Goal: Task Accomplishment & Management: Complete application form

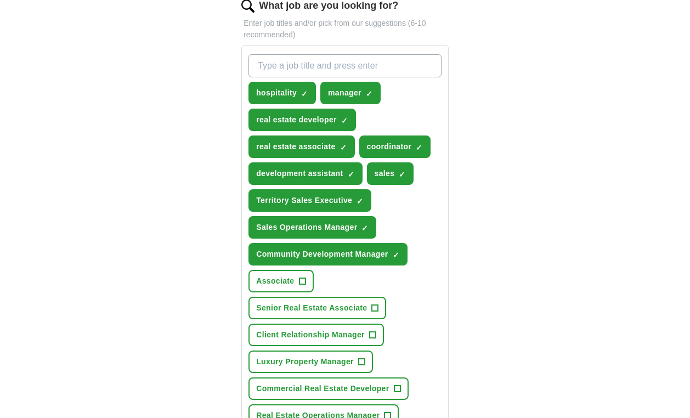
scroll to position [384, 0]
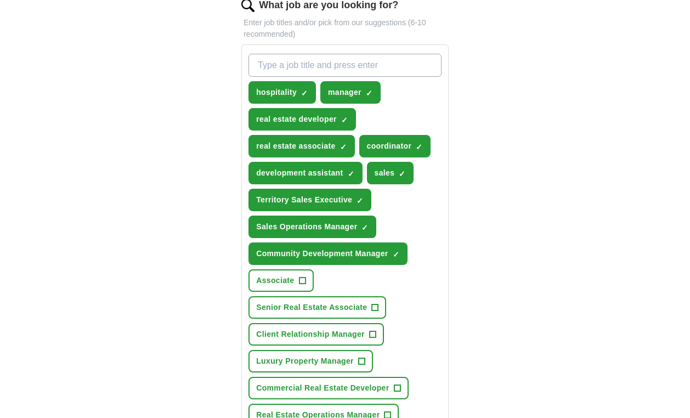
click at [0, 0] on span "×" at bounding box center [0, 0] width 0 height 0
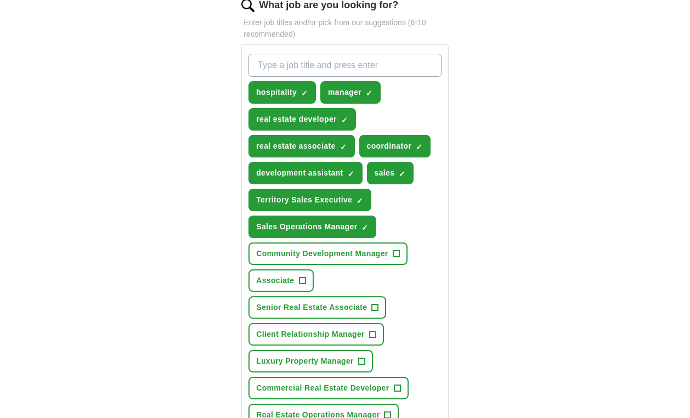
click at [0, 0] on span "×" at bounding box center [0, 0] width 0 height 0
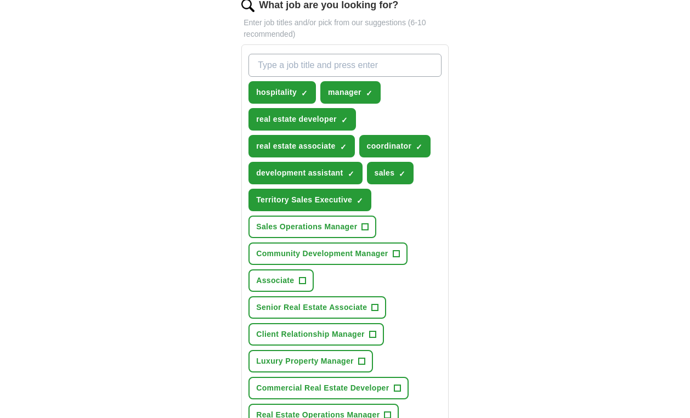
click at [0, 0] on span "×" at bounding box center [0, 0] width 0 height 0
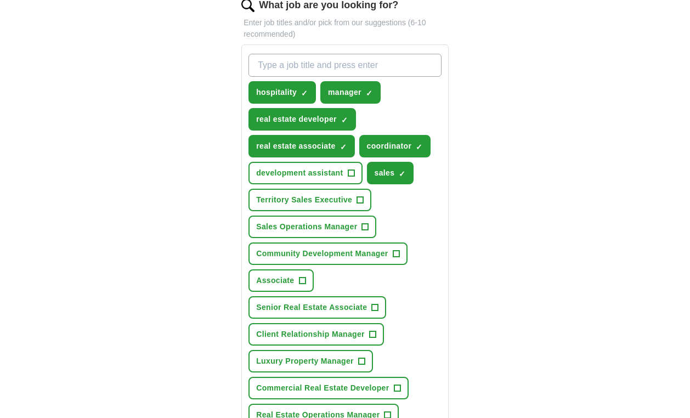
click at [0, 0] on span "×" at bounding box center [0, 0] width 0 height 0
click at [348, 146] on button "real estate associate ✓ ×" at bounding box center [301, 146] width 106 height 22
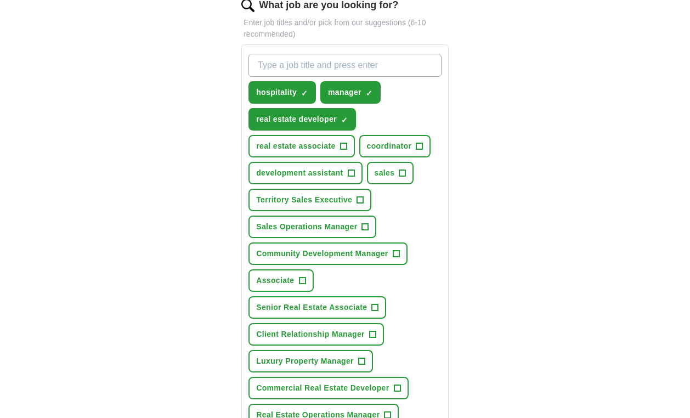
click at [0, 0] on span "×" at bounding box center [0, 0] width 0 height 0
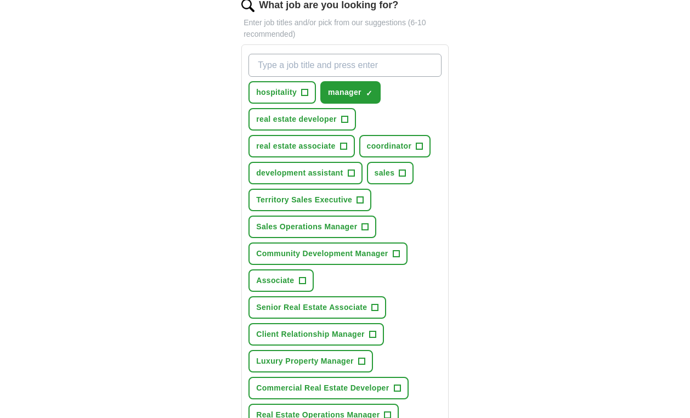
click at [0, 0] on span "×" at bounding box center [0, 0] width 0 height 0
click at [490, 135] on div "ApplyIQ Let ApplyIQ do the hard work of searching and applying for jobs. Just t…" at bounding box center [345, 259] width 562 height 1221
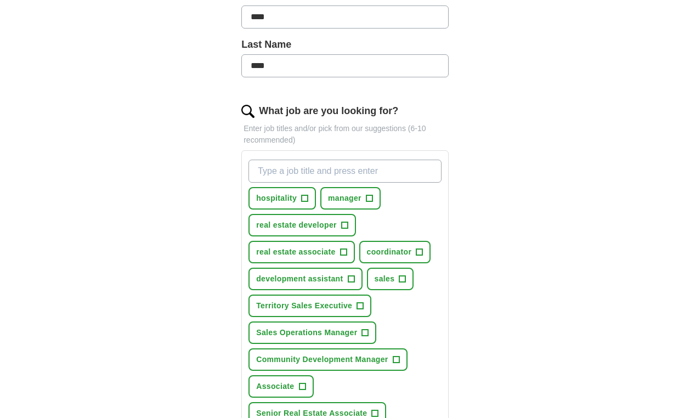
scroll to position [279, 0]
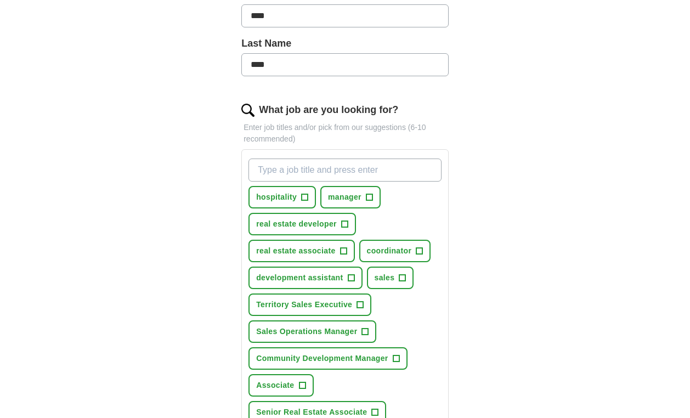
click at [395, 167] on input "What job are you looking for?" at bounding box center [344, 170] width 193 height 23
type input "real estate manager"
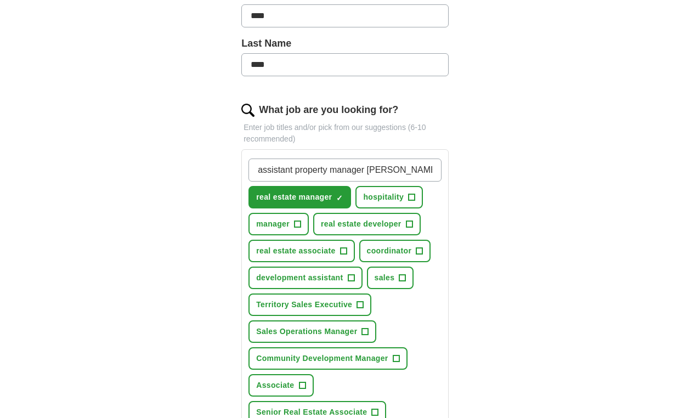
type input "assistant property manager leasing"
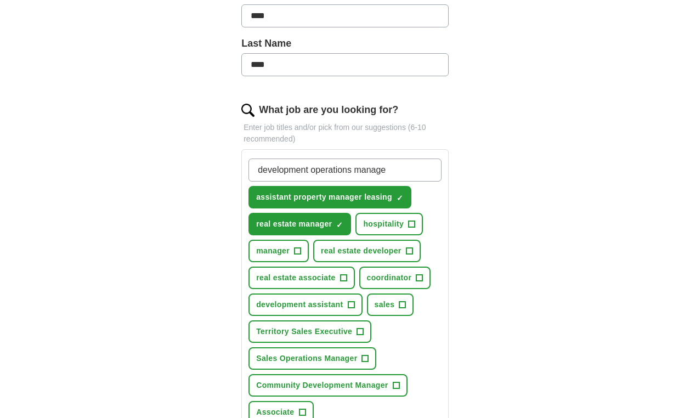
type input "development operations manager"
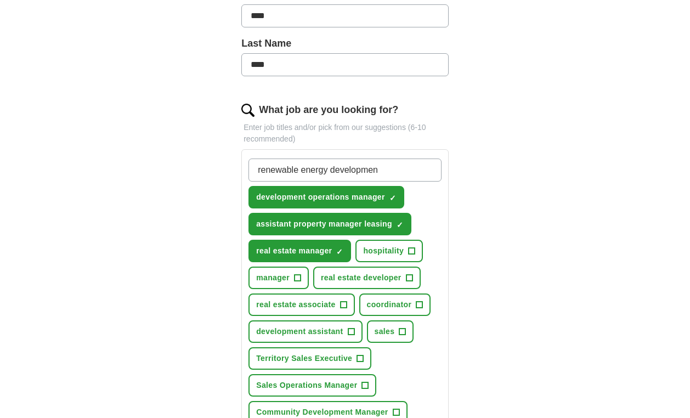
type input "renewable energy development"
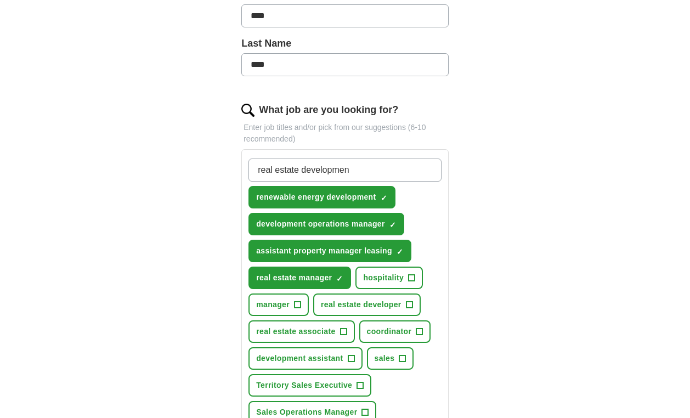
type input "real estate development"
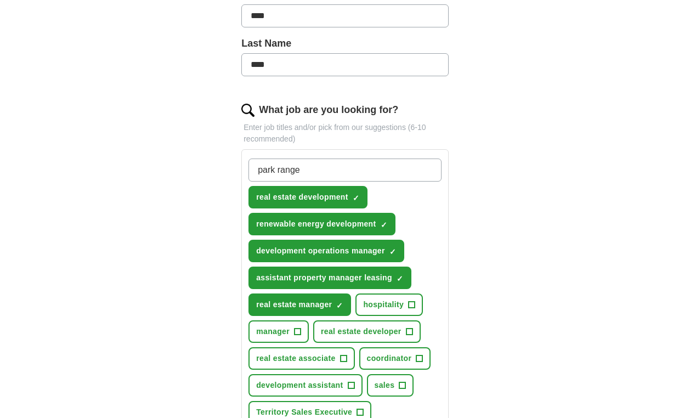
type input "park ranger"
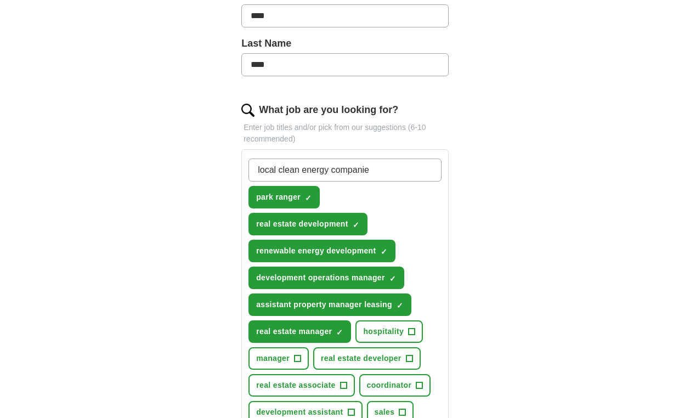
type input "local clean energy companies"
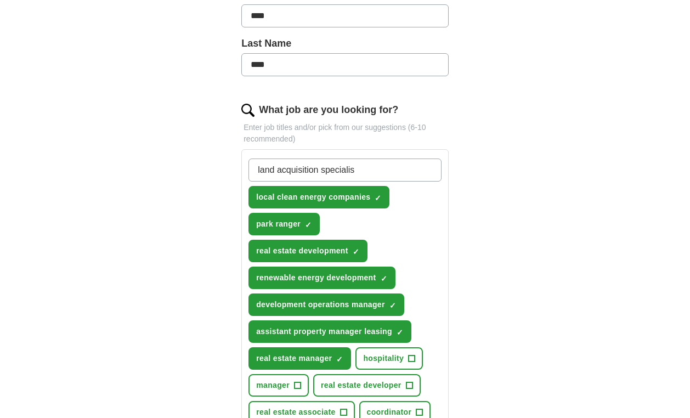
type input "land acquisition specialist"
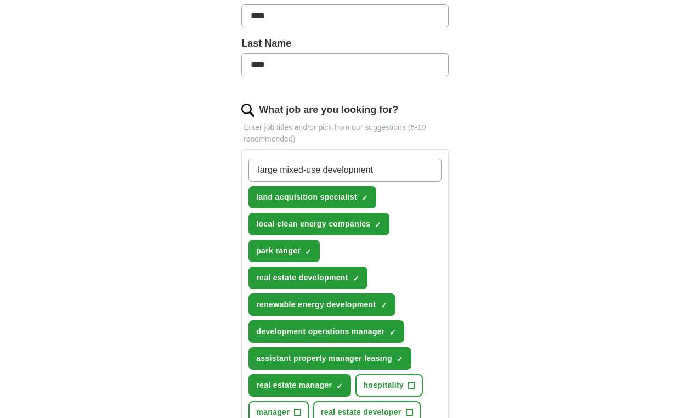
type input "large mixed-use developments"
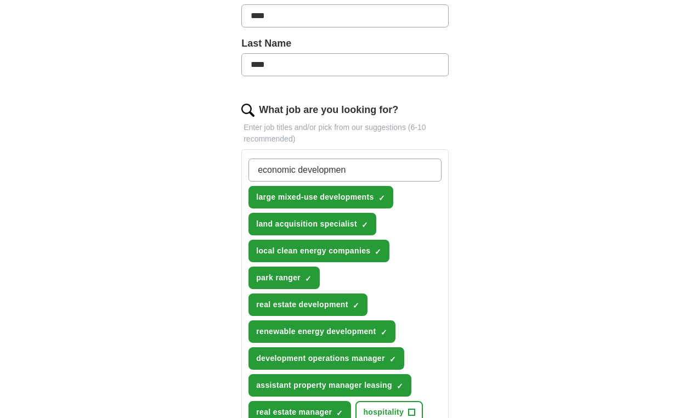
type input "economic development"
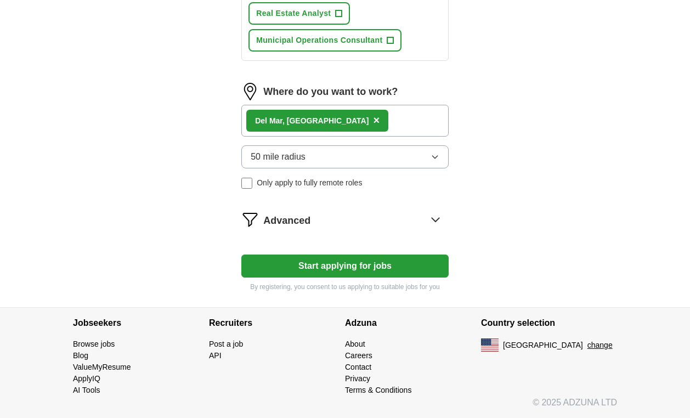
scroll to position [1189, 0]
click at [381, 265] on button "Start applying for jobs" at bounding box center [344, 266] width 207 height 23
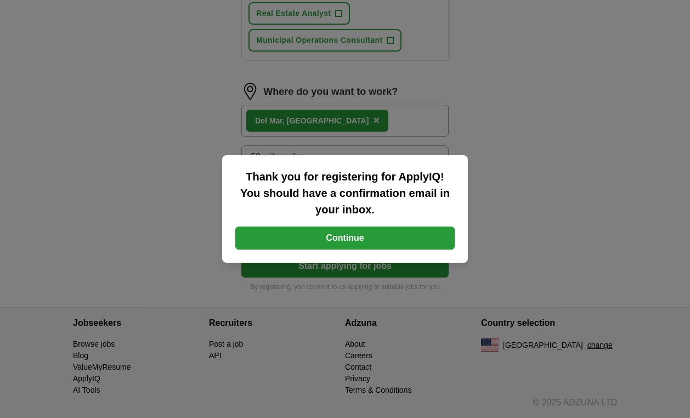
click at [348, 238] on button "Continue" at bounding box center [344, 238] width 219 height 23
